Goal: Information Seeking & Learning: Compare options

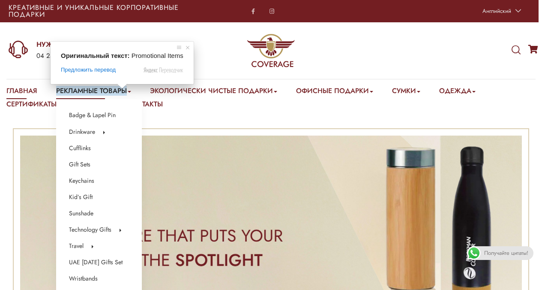
click at [121, 93] on ya-tr-span "Рекламные Товары" at bounding box center [91, 91] width 71 height 10
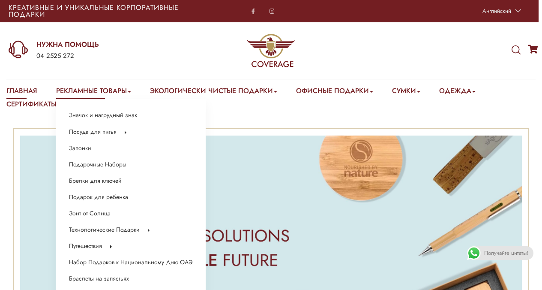
click at [106, 91] on ya-tr-span "Рекламные Товары" at bounding box center [91, 91] width 71 height 10
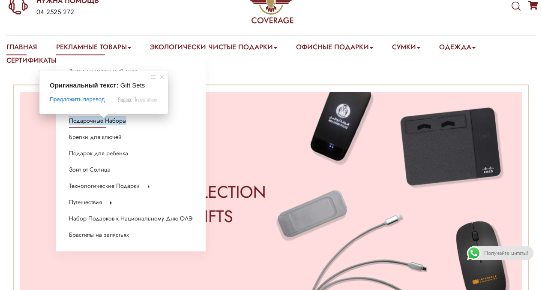
scroll to position [44, 0]
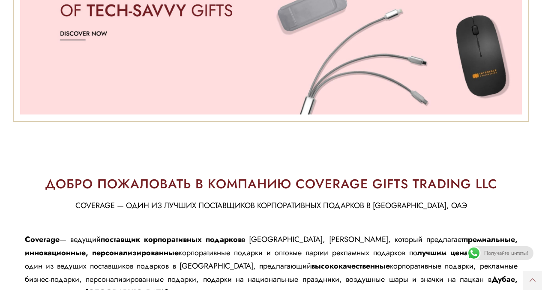
scroll to position [0, 0]
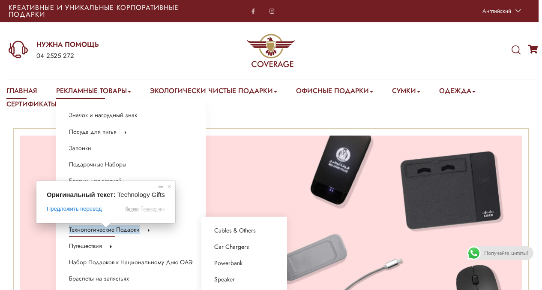
click at [102, 232] on ya-tr-span "Технологические Подарки" at bounding box center [104, 229] width 71 height 9
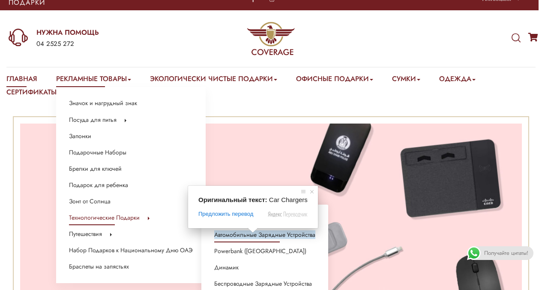
scroll to position [30, 0]
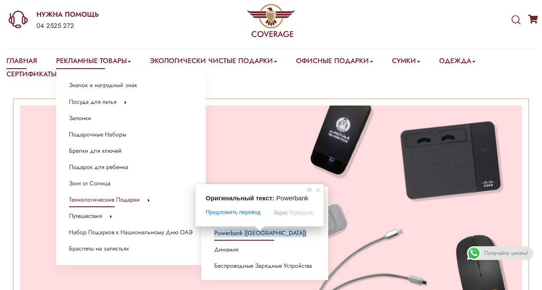
click at [252, 235] on ya-tr-span "Powerbank (Повербанк)" at bounding box center [260, 233] width 92 height 9
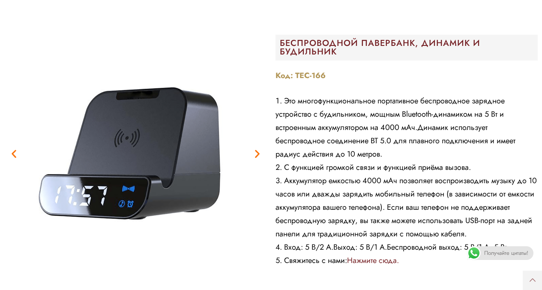
scroll to position [2870, 0]
click at [256, 153] on div "Предыдущая страница Далее" at bounding box center [135, 153] width 263 height 263
click at [256, 153] on icon "Следующий слайд" at bounding box center [257, 153] width 11 height 11
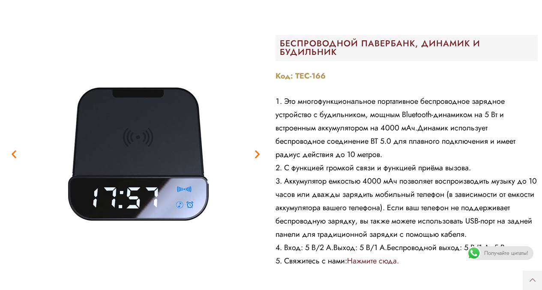
click at [256, 153] on icon "Следующий слайд" at bounding box center [257, 153] width 11 height 11
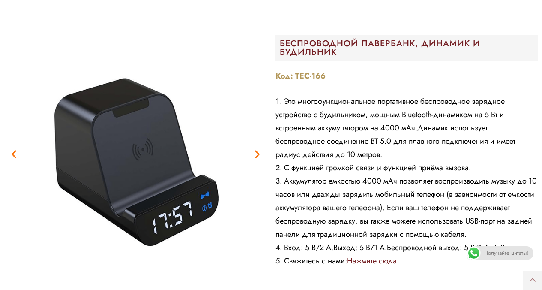
click at [256, 153] on icon "Следующий слайд" at bounding box center [257, 153] width 11 height 11
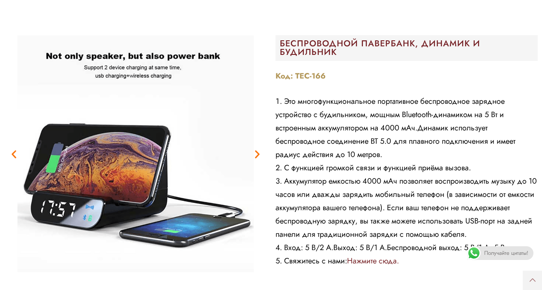
click at [256, 153] on icon "Следующий слайд" at bounding box center [257, 153] width 11 height 11
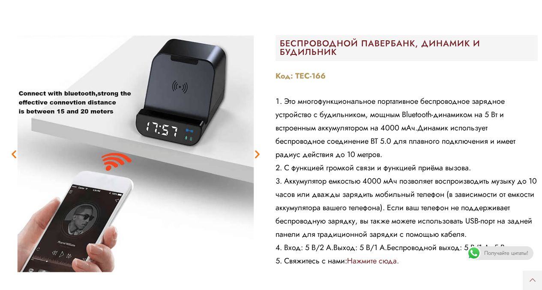
click at [256, 153] on icon "Следующий слайд" at bounding box center [257, 153] width 11 height 11
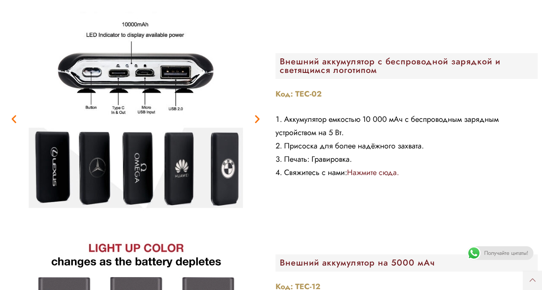
scroll to position [3698, 0]
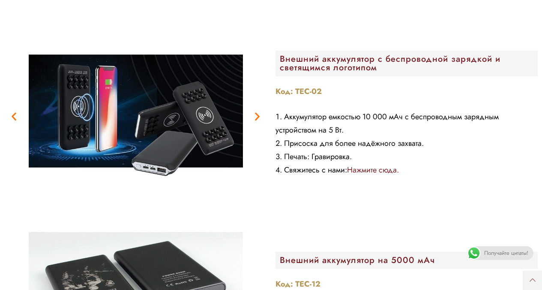
click at [252, 113] on icon "Следующий слайд" at bounding box center [257, 116] width 11 height 11
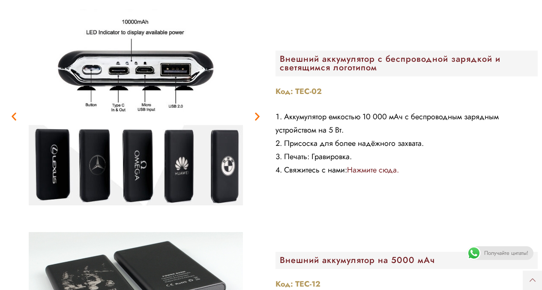
click at [252, 113] on icon "Следующий слайд" at bounding box center [257, 116] width 11 height 11
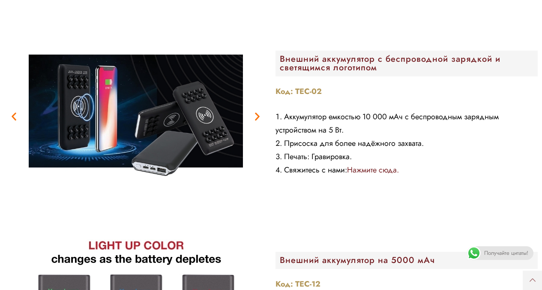
click at [252, 113] on icon "Следующий слайд" at bounding box center [257, 116] width 11 height 11
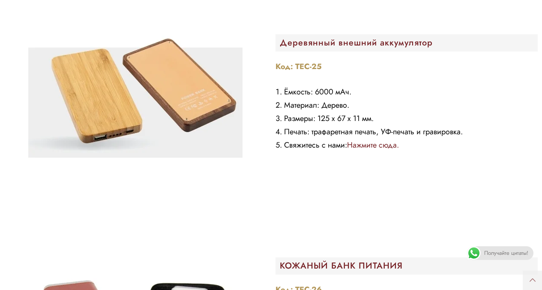
scroll to position [5280, 0]
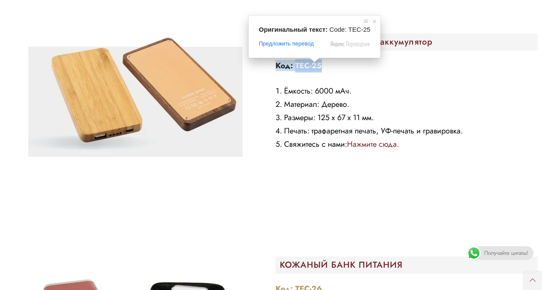
drag, startPoint x: 295, startPoint y: 65, endPoint x: 322, endPoint y: 67, distance: 26.7
click at [322, 67] on p "Код: TEC-25" at bounding box center [407, 65] width 263 height 13
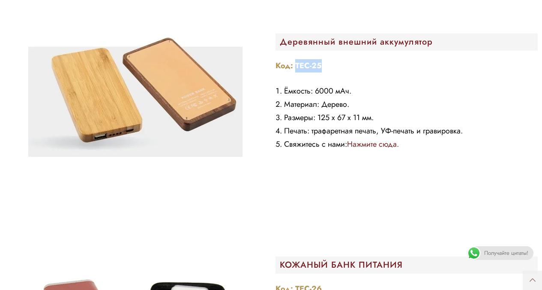
copy ya-tr-span "TEC-25"
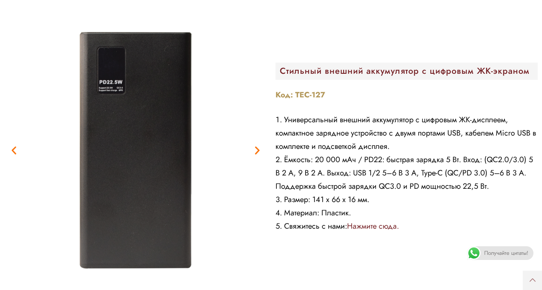
scroll to position [706, 0]
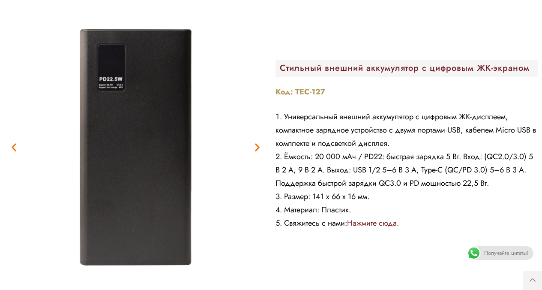
click at [256, 156] on img "3 / 6" at bounding box center [135, 147] width 263 height 263
click at [259, 147] on icon "Следующий слайд" at bounding box center [257, 147] width 11 height 11
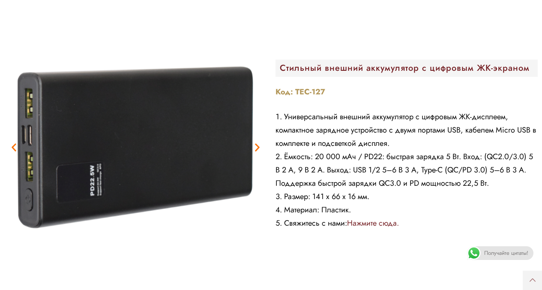
click at [259, 147] on icon "Следующий слайд" at bounding box center [257, 147] width 11 height 11
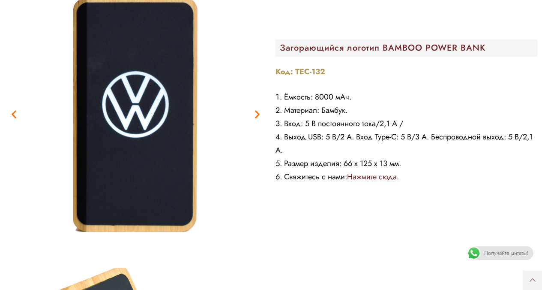
scroll to position [1005, 0]
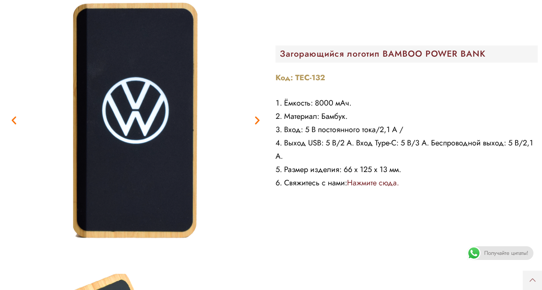
click at [408, 91] on div "Код: TEC-132 Ёмкость: 8000 мАч. Материал: Бамбук. Вход: 5 В постоянного тока/2,…" at bounding box center [407, 130] width 263 height 118
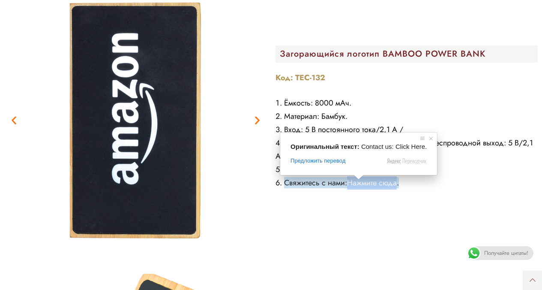
drag, startPoint x: 349, startPoint y: 181, endPoint x: 399, endPoint y: 180, distance: 50.2
click at [399, 180] on li "Свяжитесь с нами: Нажмите сюда." at bounding box center [407, 182] width 263 height 13
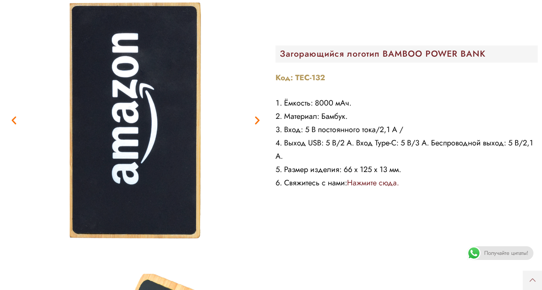
click at [342, 86] on div "Код: TEC-132 Ёмкость: 8000 мАч. Материал: Бамбук. Вход: 5 В постоянного тока/2,…" at bounding box center [407, 130] width 263 height 118
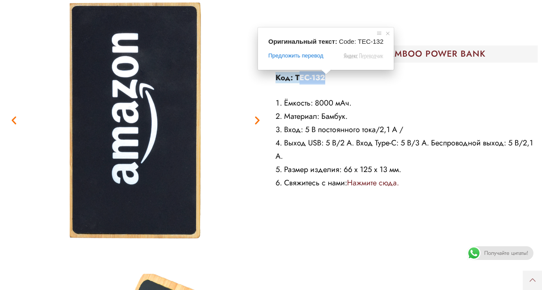
drag, startPoint x: 328, startPoint y: 77, endPoint x: 298, endPoint y: 76, distance: 30.0
click at [298, 76] on p "Код: TEC-132" at bounding box center [407, 77] width 263 height 13
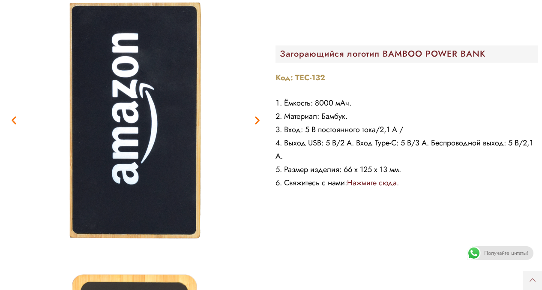
click at [297, 77] on ya-tr-span "Код: TEC-132" at bounding box center [301, 77] width 50 height 11
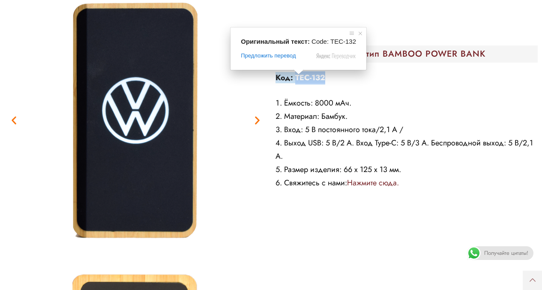
drag, startPoint x: 296, startPoint y: 77, endPoint x: 328, endPoint y: 75, distance: 32.2
click at [328, 75] on p "Код: TEC-132" at bounding box center [407, 77] width 263 height 13
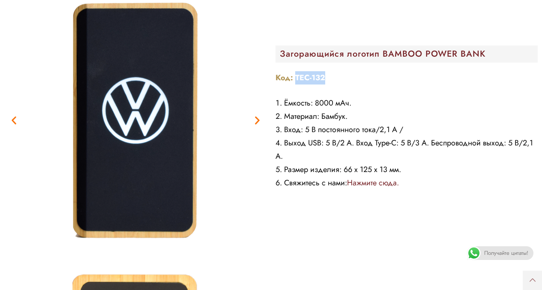
copy ya-tr-span "TEC-132"
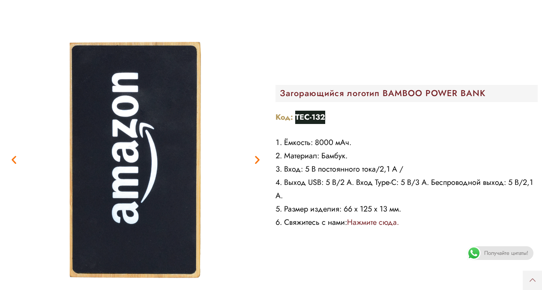
scroll to position [966, 0]
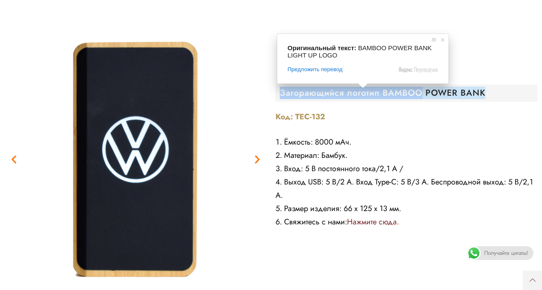
drag, startPoint x: 282, startPoint y: 93, endPoint x: 419, endPoint y: 96, distance: 137.7
click at [419, 96] on ya-tr-span "Загорающийся логотип BAMBOO POWER BANK" at bounding box center [383, 93] width 206 height 12
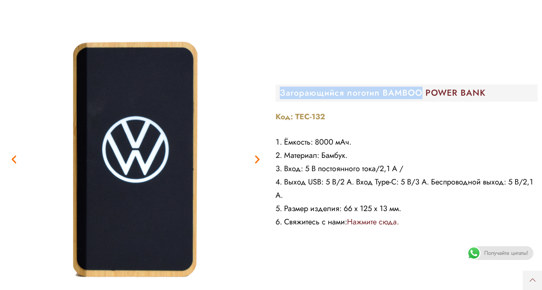
copy ya-tr-span "Загорающийся логотип BAMBOO"
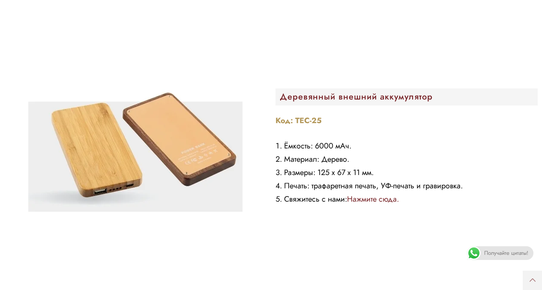
scroll to position [5246, 0]
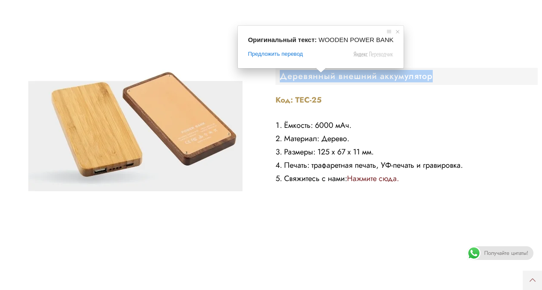
drag, startPoint x: 282, startPoint y: 76, endPoint x: 434, endPoint y: 76, distance: 151.8
click at [434, 76] on h2 "Деревянный внешний аккумулятор" at bounding box center [409, 76] width 259 height 9
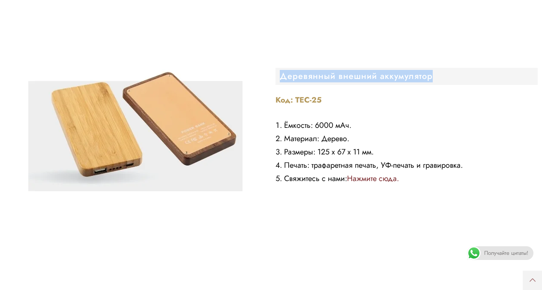
copy ya-tr-span "Деревянный внешний аккумулятор"
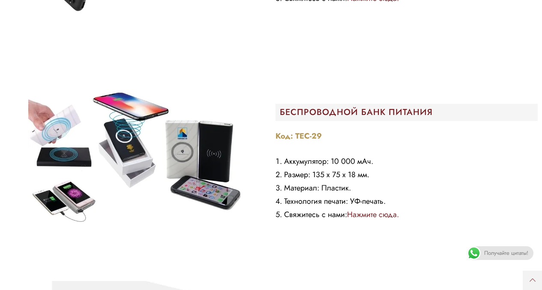
scroll to position [6118, 0]
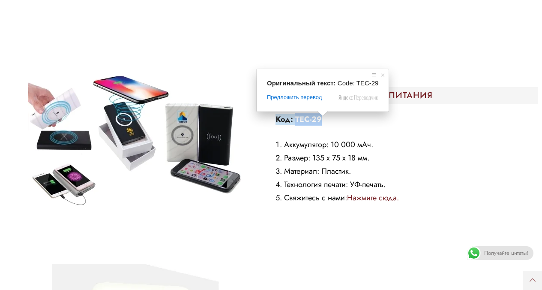
drag, startPoint x: 331, startPoint y: 121, endPoint x: 294, endPoint y: 117, distance: 37.1
click at [294, 117] on p "Код: TEC-29" at bounding box center [407, 119] width 263 height 13
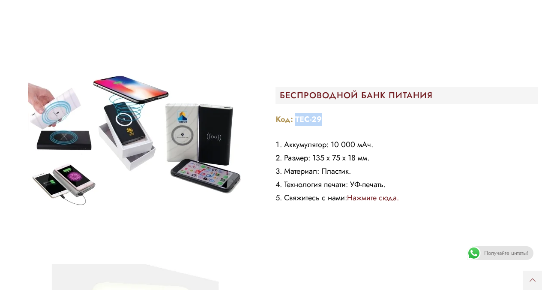
copy ya-tr-span "TEC-29"
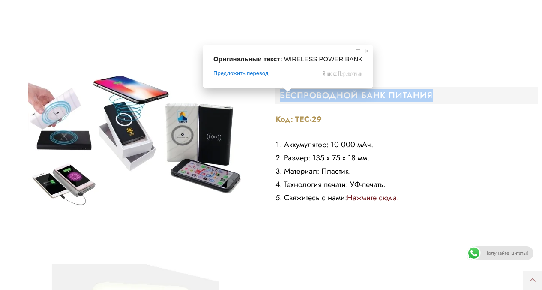
drag, startPoint x: 280, startPoint y: 94, endPoint x: 443, endPoint y: 94, distance: 162.9
click at [443, 94] on h2 "БЕСПРОВОДНОЙ БАНК ПИТАНИЯ" at bounding box center [409, 95] width 259 height 9
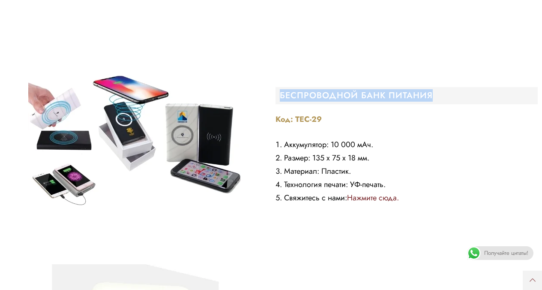
copy ya-tr-span "БЕСПРОВОДНОЙ БАНК ПИТАНИЯ"
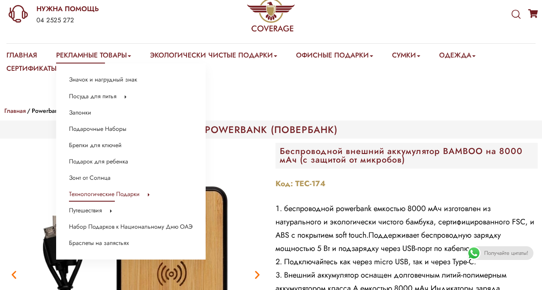
scroll to position [49, 0]
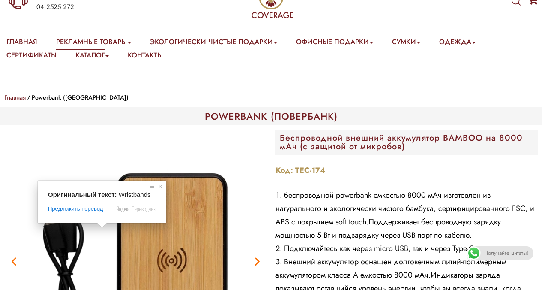
click at [100, 227] on span at bounding box center [101, 225] width 11 height 5
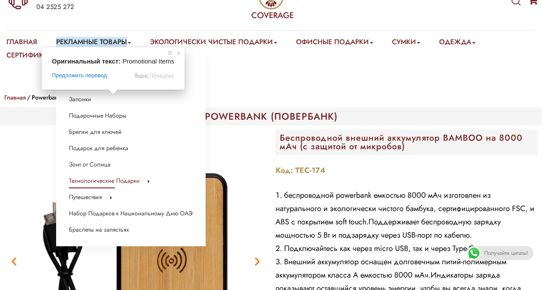
click at [111, 41] on ya-tr-span "Рекламные Товары" at bounding box center [91, 42] width 71 height 10
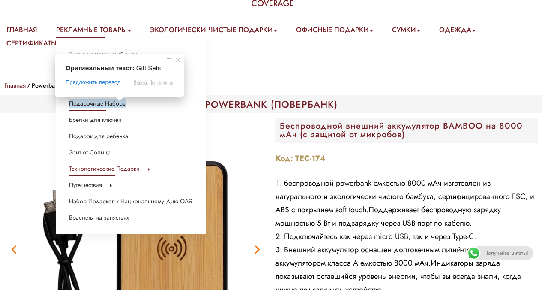
scroll to position [62, 0]
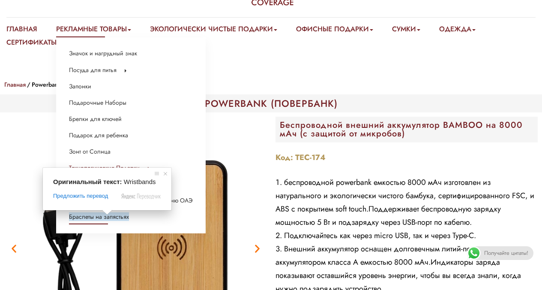
click at [108, 215] on span at bounding box center [107, 212] width 11 height 5
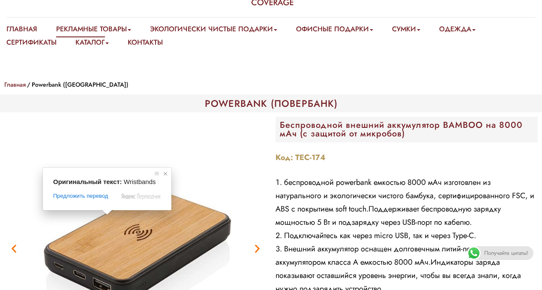
click at [165, 173] on span at bounding box center [165, 173] width 9 height 9
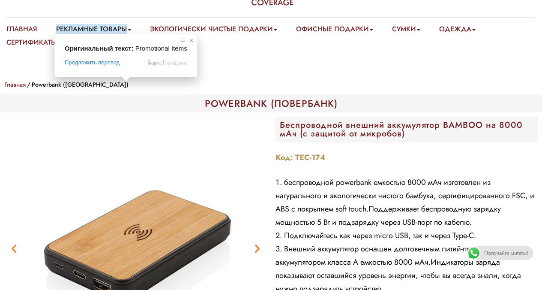
click at [192, 38] on span at bounding box center [191, 40] width 9 height 9
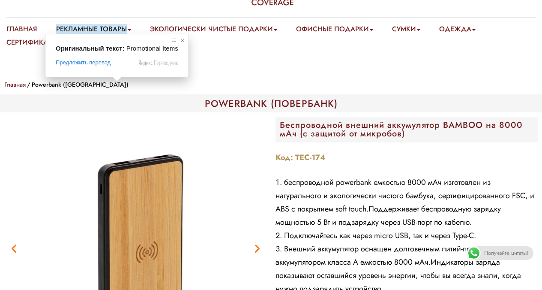
click at [180, 42] on span at bounding box center [182, 40] width 9 height 9
click at [194, 39] on span at bounding box center [194, 40] width 9 height 9
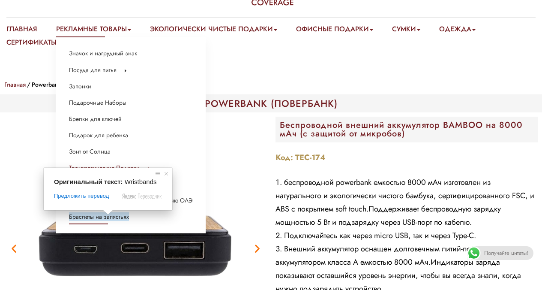
click at [107, 215] on span at bounding box center [107, 212] width 11 height 5
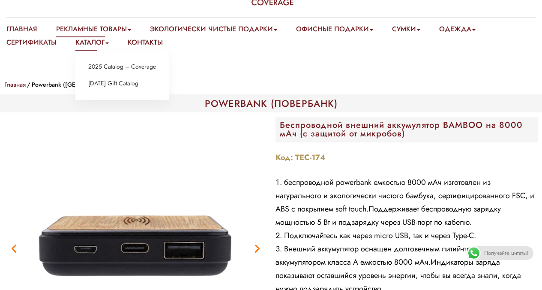
scroll to position [60, 0]
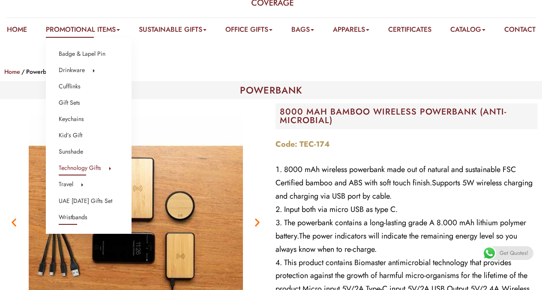
click at [77, 217] on ya-tr-span "Wristbands" at bounding box center [73, 217] width 29 height 9
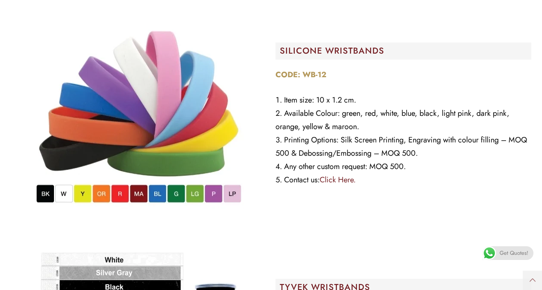
scroll to position [2251, 0]
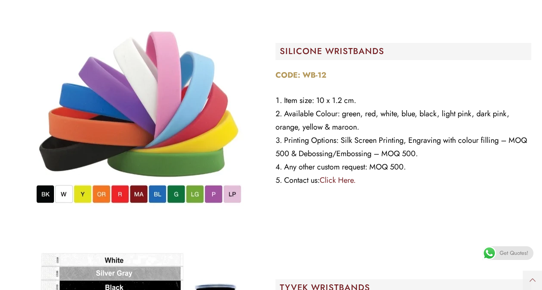
drag, startPoint x: 328, startPoint y: 89, endPoint x: 303, endPoint y: 89, distance: 25.3
click at [303, 89] on e-page-transition at bounding box center [271, 145] width 542 height 290
drag, startPoint x: 303, startPoint y: 89, endPoint x: 323, endPoint y: 89, distance: 20.2
click at [323, 89] on e-page-transition at bounding box center [271, 145] width 542 height 290
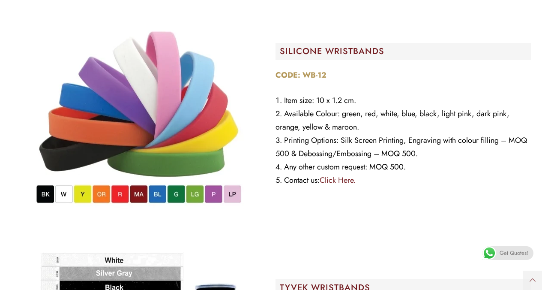
drag, startPoint x: 322, startPoint y: 123, endPoint x: 392, endPoint y: 154, distance: 77.0
click at [392, 154] on e-page-transition at bounding box center [271, 145] width 542 height 290
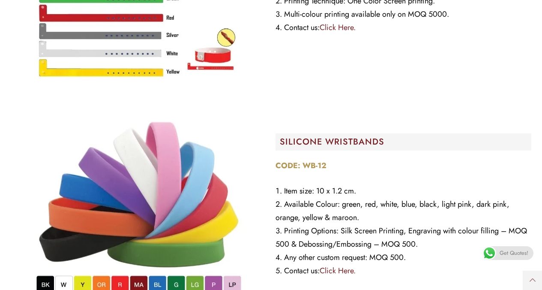
scroll to position [2160, 0]
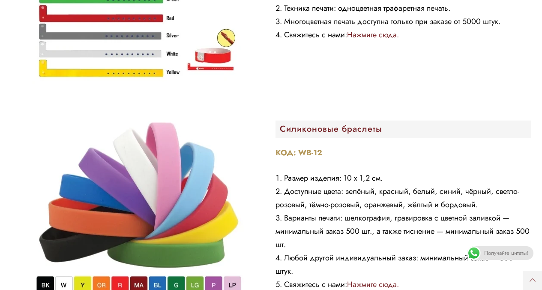
click at [318, 162] on e-page-transition at bounding box center [271, 145] width 542 height 290
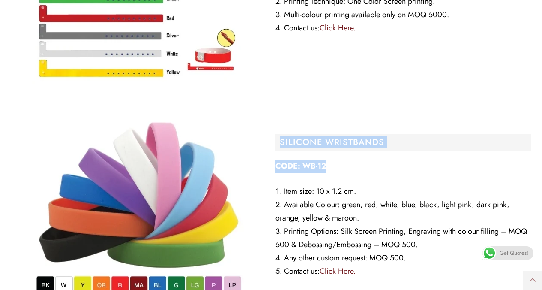
drag, startPoint x: 330, startPoint y: 178, endPoint x: 278, endPoint y: 155, distance: 57.2
click at [278, 155] on div "SILICONE WRISTBANDS​ CODE: WB-12 Item size: 10 x 1.2 cm. Available Colour: gree…" at bounding box center [403, 208] width 265 height 223
copy div "SILICONE WRISTBANDS​ CODE: WB-12"
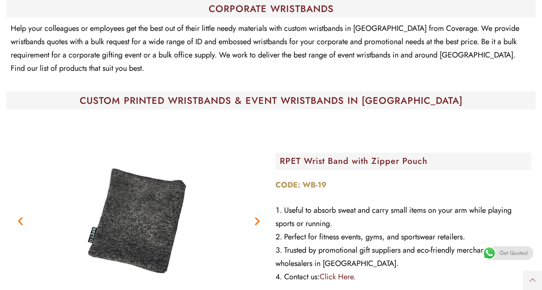
scroll to position [0, 0]
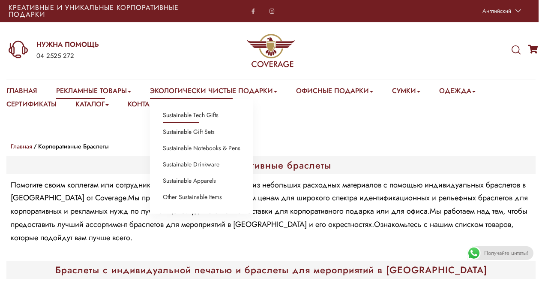
click at [208, 115] on link "Sustainable Tech Gifts" at bounding box center [191, 115] width 56 height 11
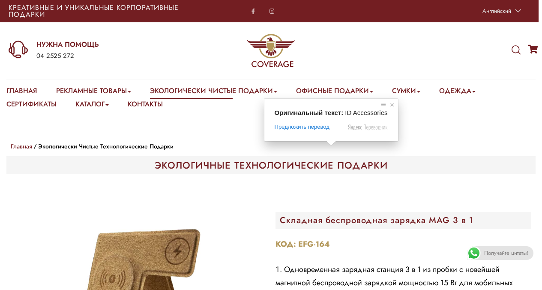
click at [390, 104] on span at bounding box center [392, 104] width 9 height 9
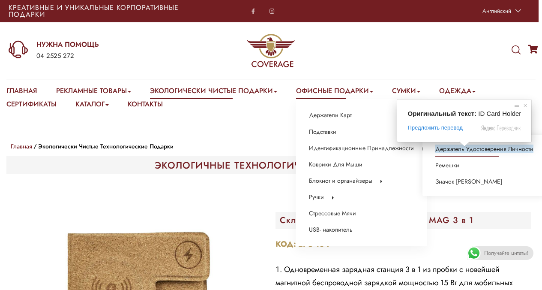
click at [465, 151] on ya-tr-span "Держатель Удостоверения Личности" at bounding box center [485, 148] width 98 height 9
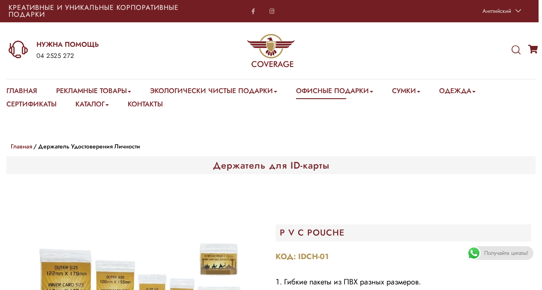
click at [355, 92] on e-page-transition at bounding box center [271, 145] width 542 height 290
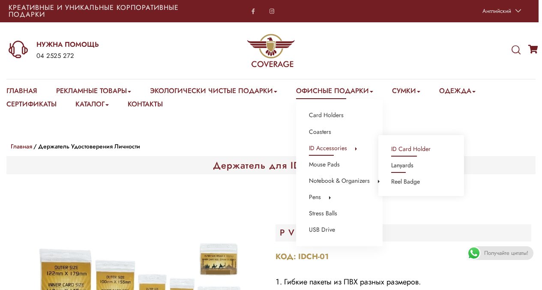
click at [401, 166] on link "Lanyards" at bounding box center [402, 165] width 22 height 11
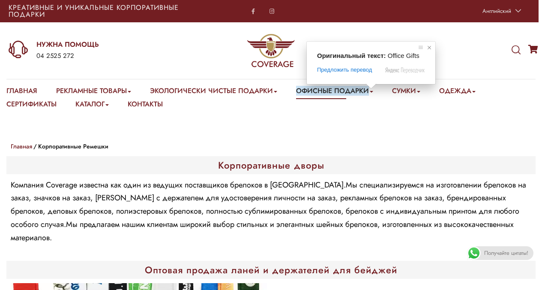
click at [432, 47] on span at bounding box center [429, 47] width 9 height 9
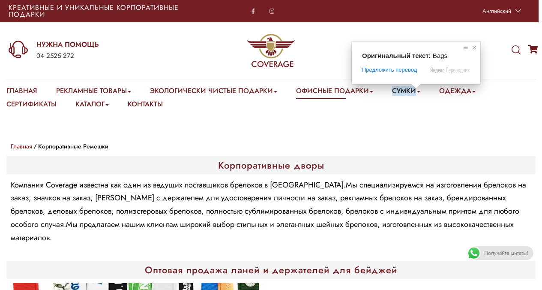
click at [475, 50] on span at bounding box center [474, 47] width 9 height 9
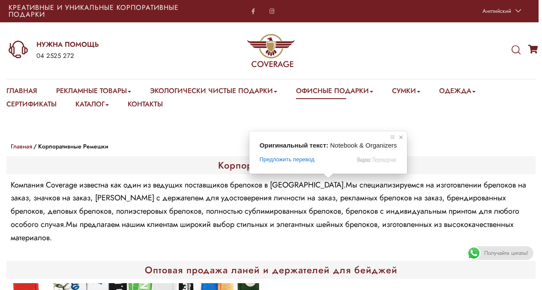
click at [400, 135] on span at bounding box center [401, 137] width 9 height 9
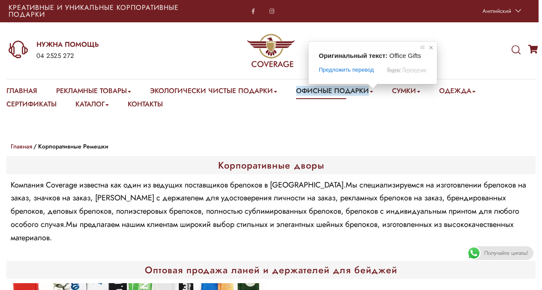
click at [432, 47] on span at bounding box center [431, 47] width 9 height 9
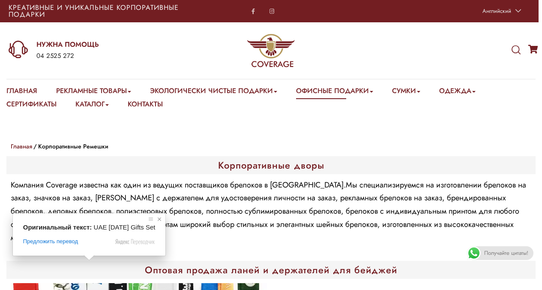
click at [164, 219] on span at bounding box center [159, 219] width 9 height 9
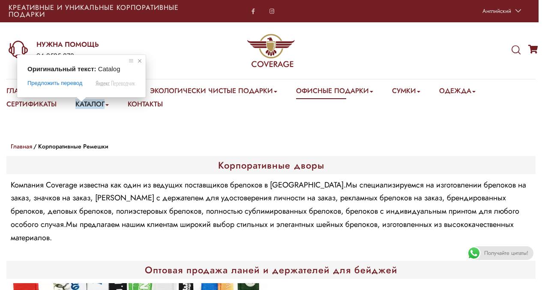
click at [138, 63] on span at bounding box center [139, 61] width 9 height 9
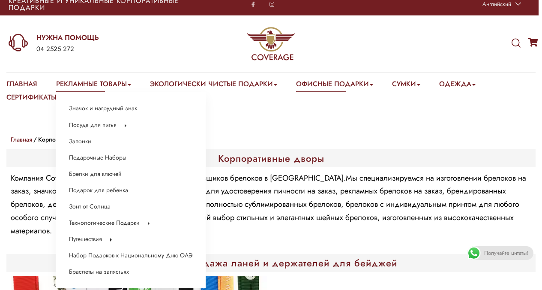
scroll to position [6, 0]
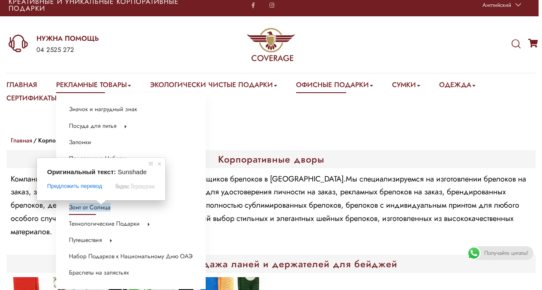
click at [99, 205] on span at bounding box center [101, 202] width 11 height 5
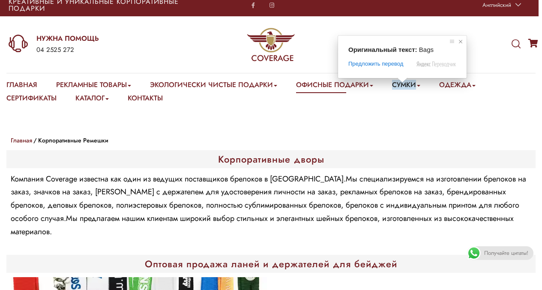
click at [463, 41] on span at bounding box center [461, 41] width 9 height 9
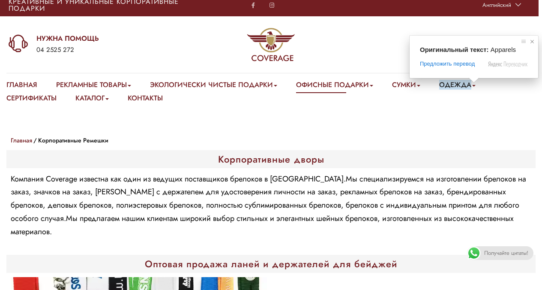
click at [536, 43] on span at bounding box center [532, 41] width 9 height 9
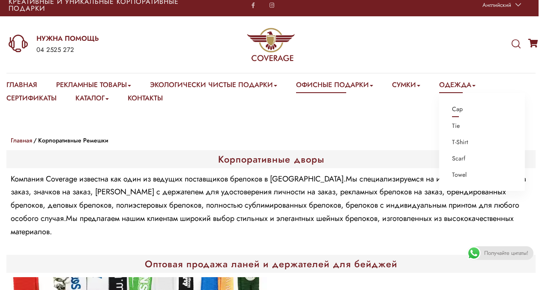
click at [463, 111] on link "Cap" at bounding box center [457, 109] width 11 height 11
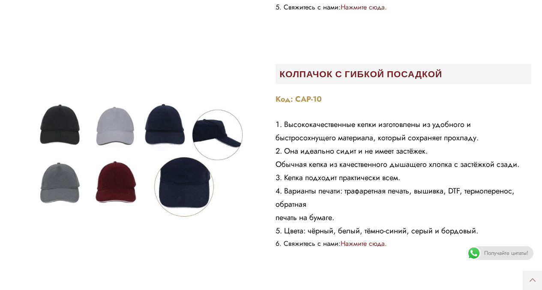
scroll to position [714, 0]
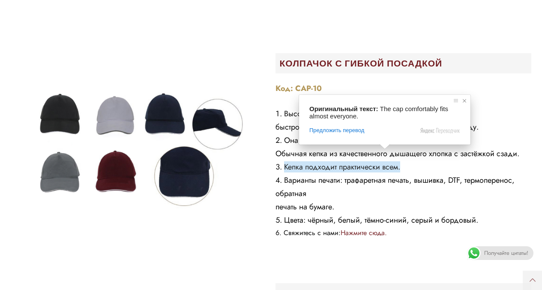
click at [464, 101] on span at bounding box center [464, 100] width 9 height 9
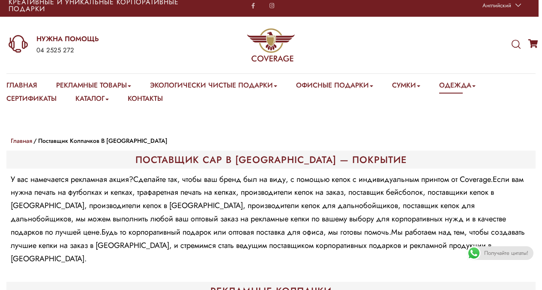
scroll to position [0, 0]
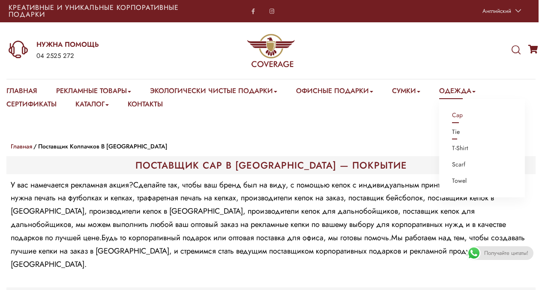
click at [460, 130] on link "Tie" at bounding box center [456, 131] width 8 height 11
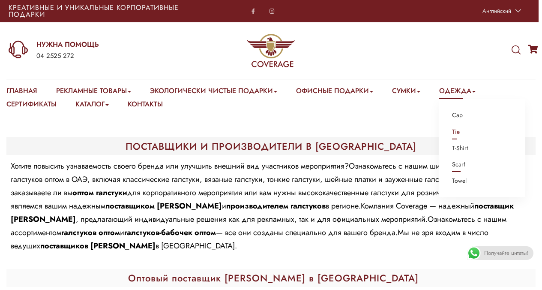
click at [465, 162] on link "Scarf" at bounding box center [458, 164] width 13 height 11
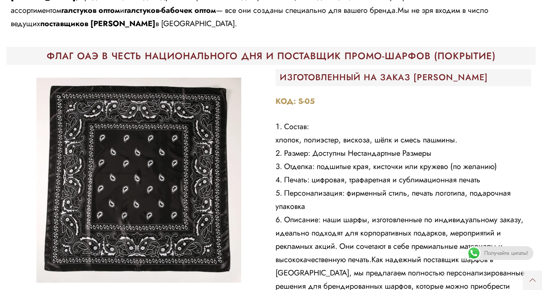
scroll to position [228, 0]
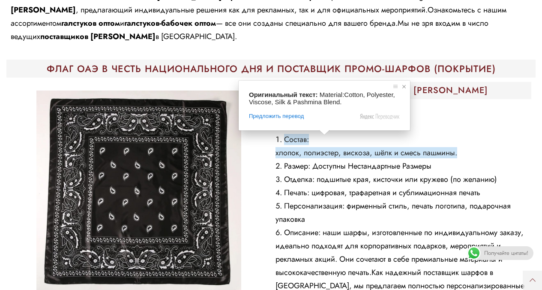
click at [406, 84] on span at bounding box center [404, 86] width 9 height 9
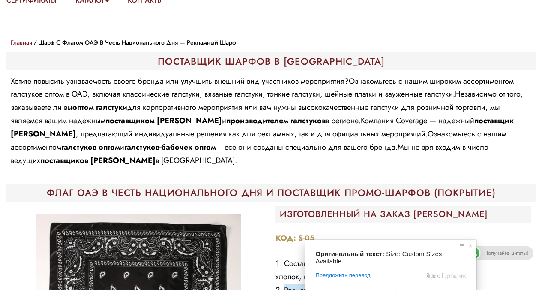
scroll to position [0, 0]
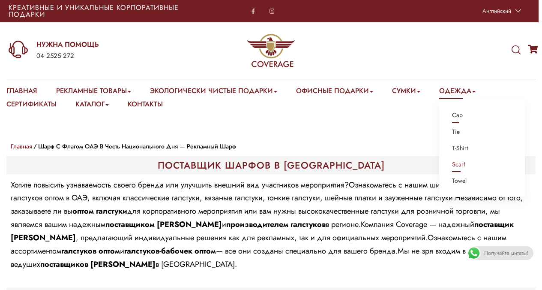
click at [463, 115] on link "Cap" at bounding box center [457, 115] width 11 height 11
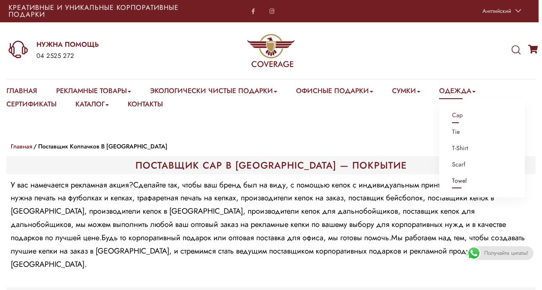
click at [467, 177] on link "Towel" at bounding box center [459, 180] width 15 height 11
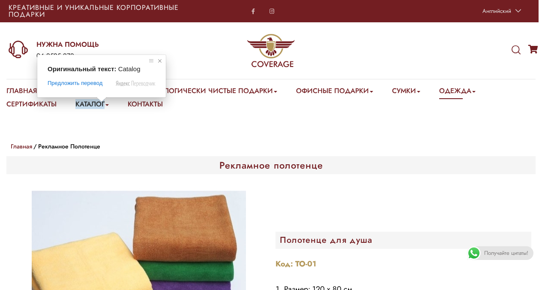
click at [159, 62] on span at bounding box center [160, 61] width 9 height 9
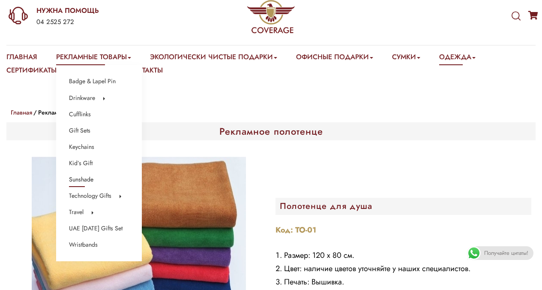
scroll to position [34, 0]
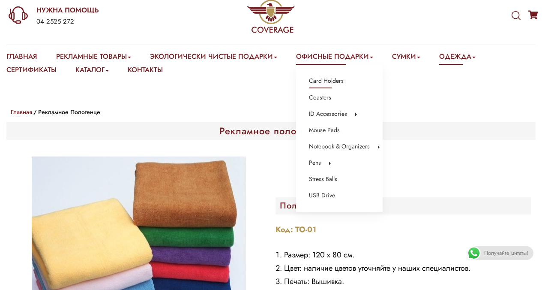
click at [328, 81] on link "Card Holders" at bounding box center [326, 80] width 35 height 11
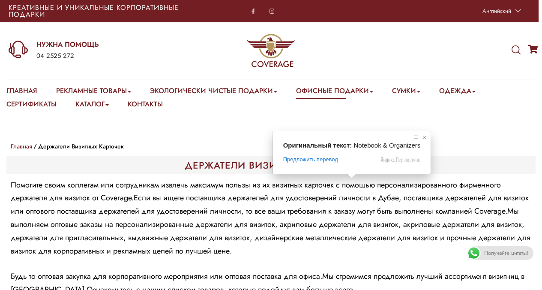
click at [427, 136] on span at bounding box center [425, 137] width 9 height 9
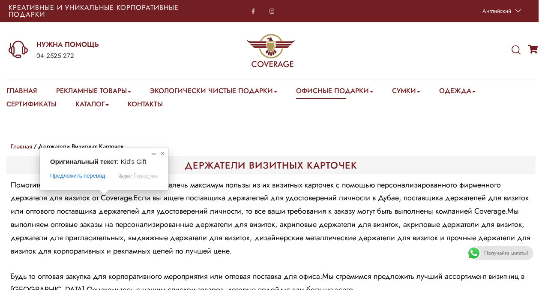
click at [163, 154] on span at bounding box center [162, 153] width 9 height 9
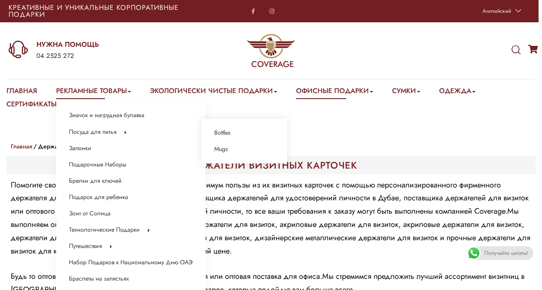
click at [239, 136] on ul "Bottles Mugs" at bounding box center [245, 141] width 86 height 45
click at [226, 133] on link "Bottles" at bounding box center [222, 132] width 16 height 11
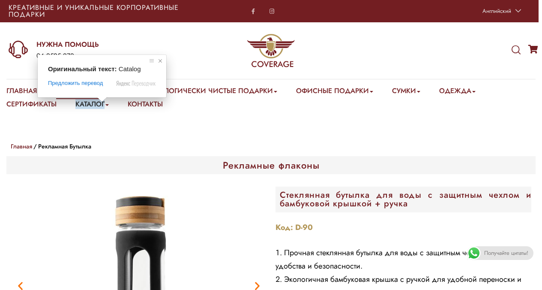
click at [160, 60] on span at bounding box center [160, 61] width 9 height 9
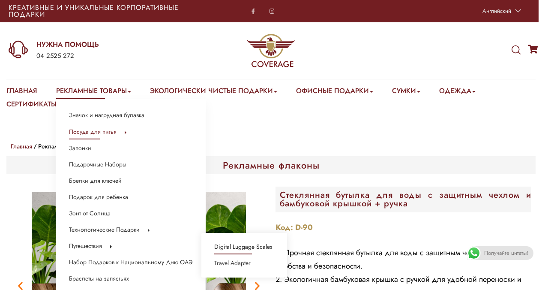
click at [228, 245] on link "Digital Luggage Scales" at bounding box center [243, 246] width 58 height 11
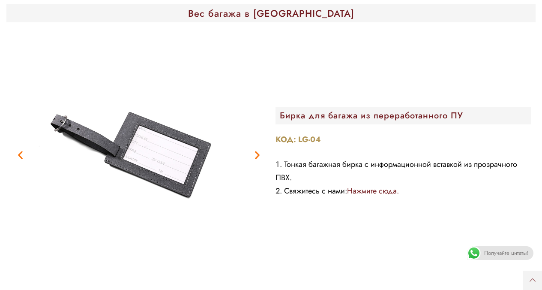
scroll to position [215, 0]
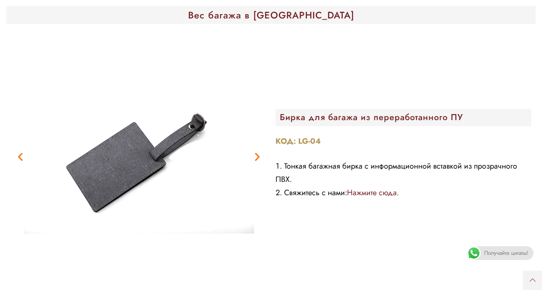
click at [22, 153] on icon "Предыдущий слайд" at bounding box center [20, 156] width 11 height 11
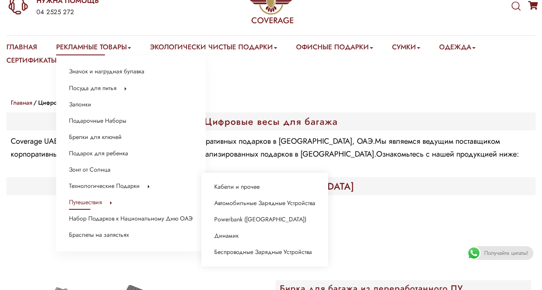
scroll to position [45, 0]
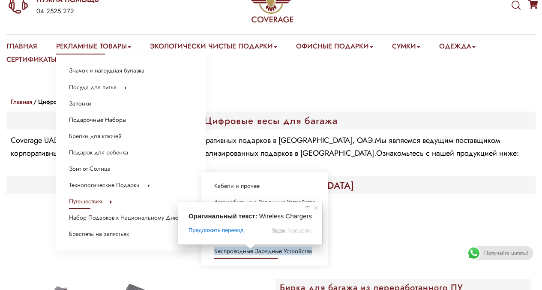
click at [248, 252] on ya-tr-span "Беспроводные Зарядные Устройства" at bounding box center [263, 251] width 98 height 9
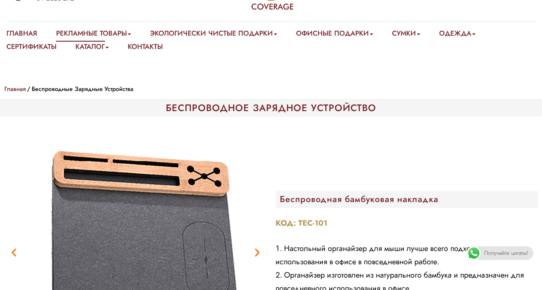
scroll to position [30, 0]
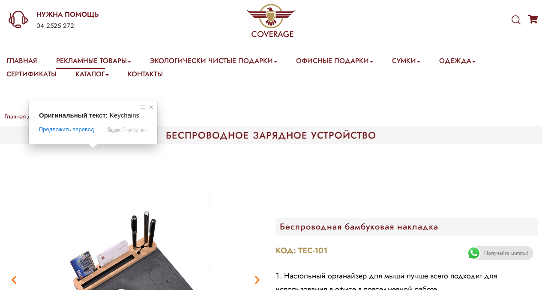
click at [153, 108] on span at bounding box center [151, 107] width 9 height 9
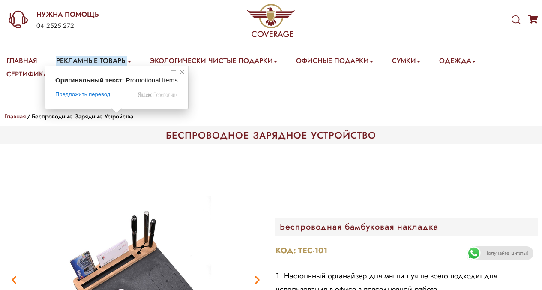
click at [181, 70] on span at bounding box center [182, 72] width 9 height 9
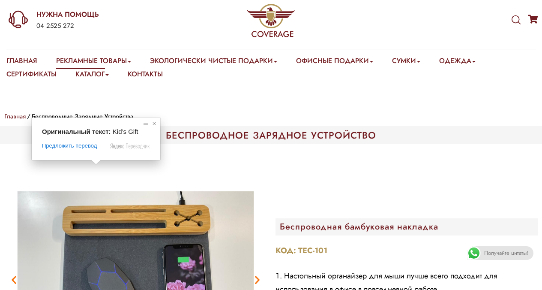
click at [153, 121] on span at bounding box center [154, 123] width 9 height 9
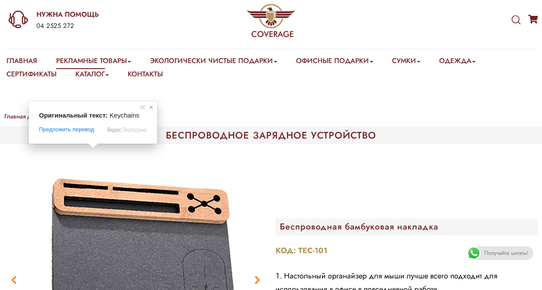
click at [151, 107] on span at bounding box center [151, 107] width 9 height 9
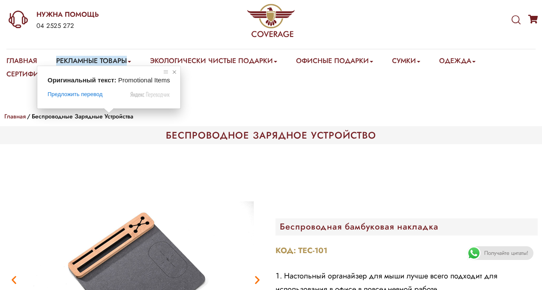
click at [172, 71] on span at bounding box center [174, 72] width 9 height 9
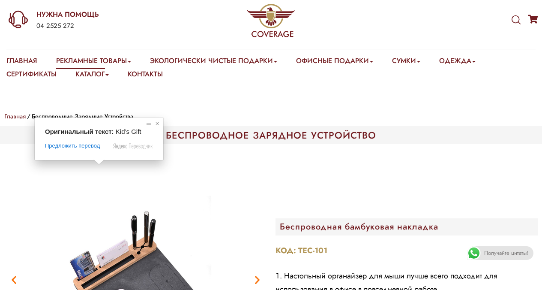
click at [155, 125] on span at bounding box center [157, 123] width 9 height 9
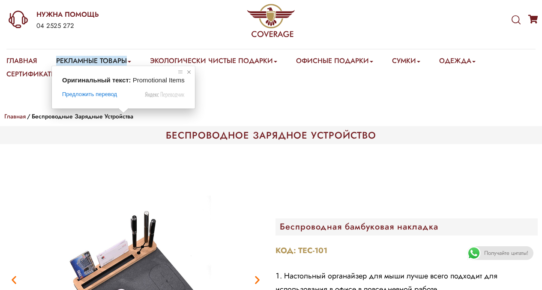
click at [189, 72] on span at bounding box center [189, 72] width 9 height 9
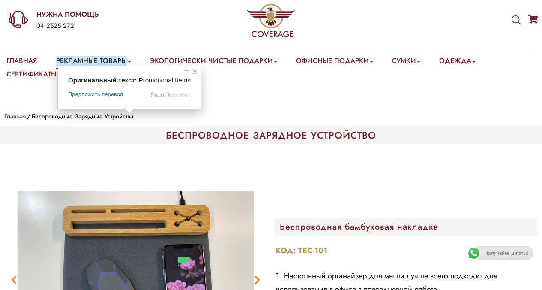
click at [193, 68] on span at bounding box center [195, 72] width 9 height 9
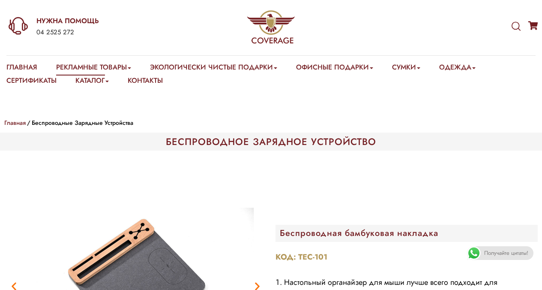
scroll to position [0, 0]
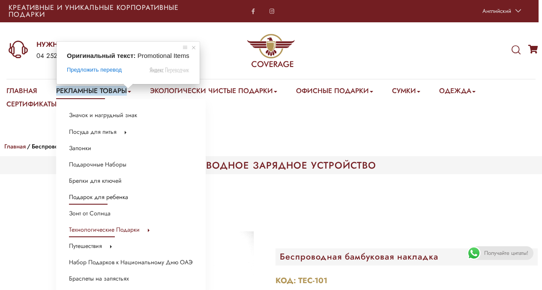
click at [108, 198] on ya-tr-span "Подарок для ребенка" at bounding box center [98, 197] width 59 height 9
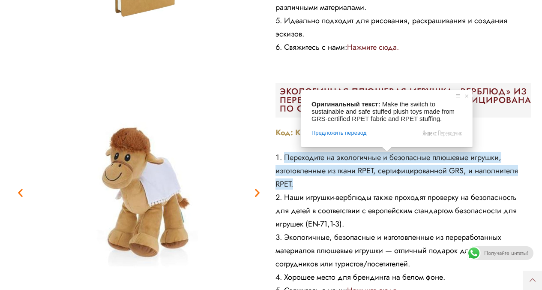
scroll to position [319, 0]
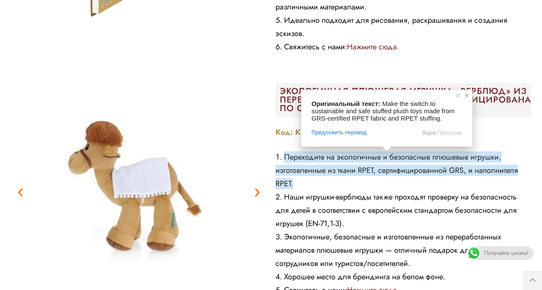
click at [466, 94] on span at bounding box center [467, 95] width 9 height 9
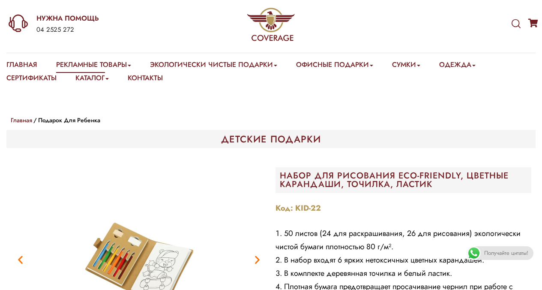
scroll to position [0, 0]
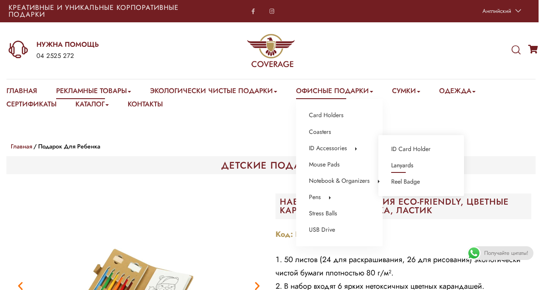
click at [412, 164] on link "Lanyards" at bounding box center [402, 165] width 22 height 11
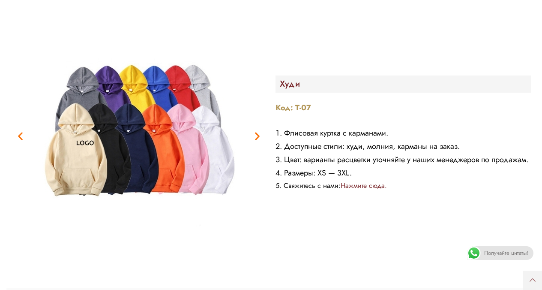
scroll to position [1383, 0]
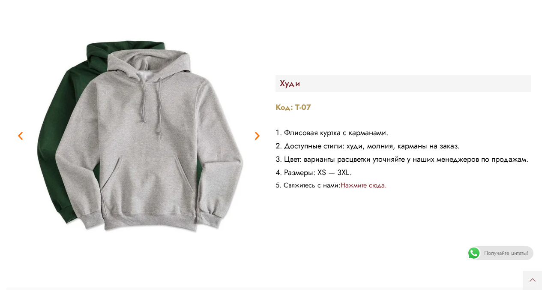
click at [21, 120] on e-page-transition at bounding box center [271, 145] width 542 height 290
click at [259, 125] on img at bounding box center [271, 144] width 134 height 91
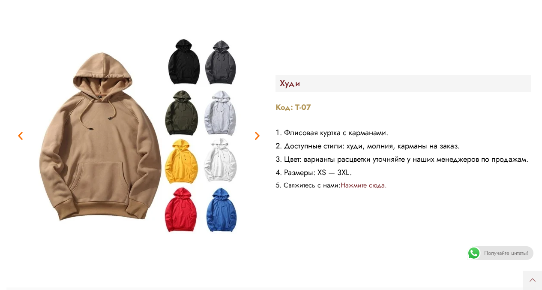
click at [21, 123] on e-page-transition at bounding box center [271, 145] width 542 height 290
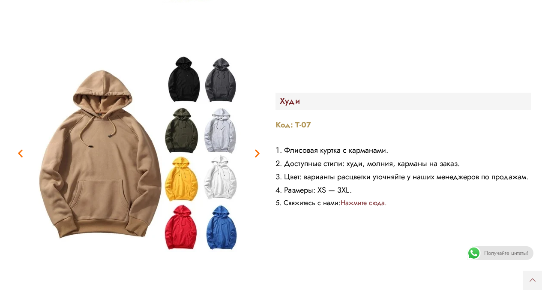
scroll to position [1365, 0]
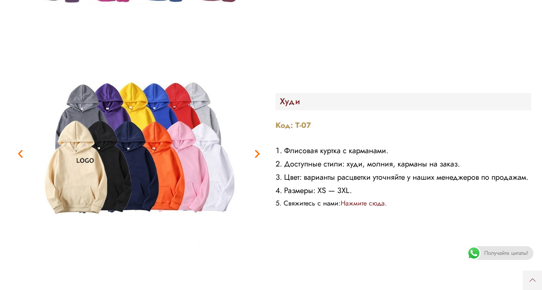
click at [257, 139] on img at bounding box center [271, 145] width 125 height 75
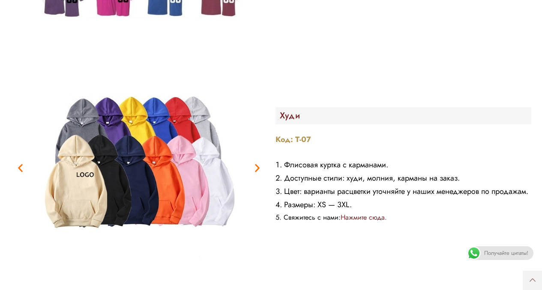
scroll to position [1350, 0]
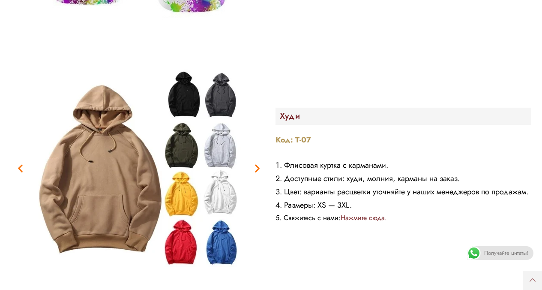
click at [312, 133] on p "Код: T-07" at bounding box center [404, 139] width 256 height 13
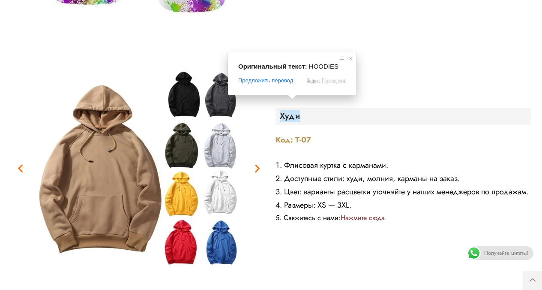
click at [280, 110] on ya-tr-span "Худи" at bounding box center [290, 116] width 21 height 12
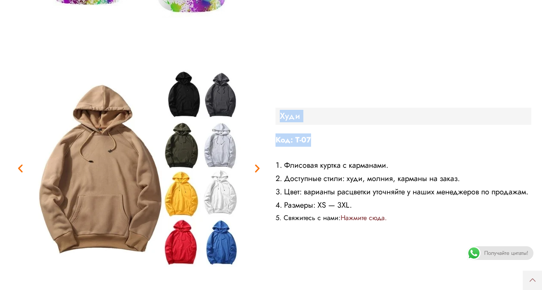
drag, startPoint x: 280, startPoint y: 101, endPoint x: 314, endPoint y: 122, distance: 40.1
click at [314, 122] on div "Худи Код: T-07 Флисовая куртка с карманами. Доступные стили: худи, молния, карм…" at bounding box center [403, 168] width 265 height 223
copy div "Худи Код: T-07"
